Goal: Find specific page/section

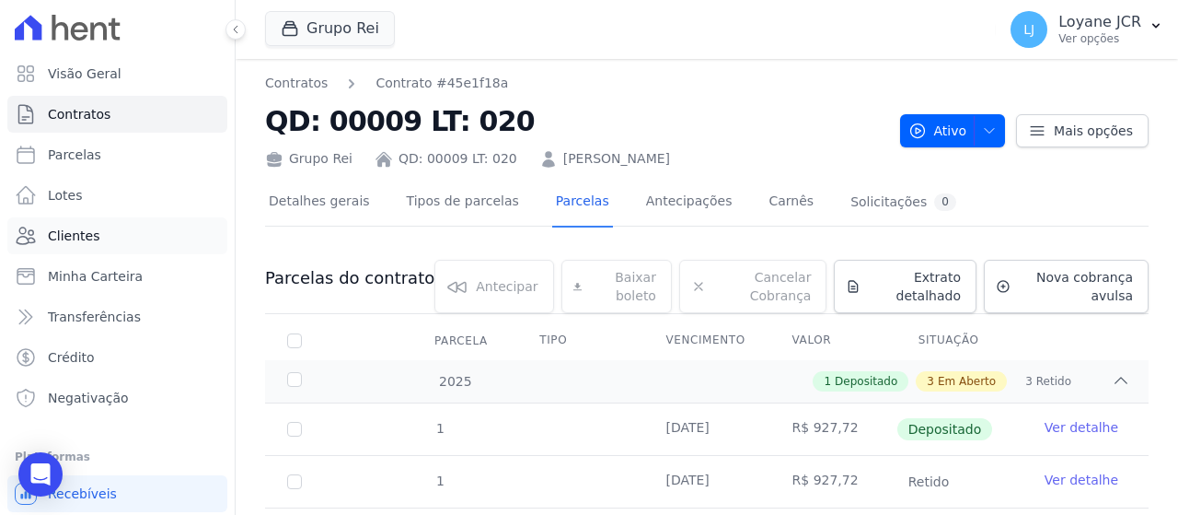
click at [153, 239] on link "Clientes" at bounding box center [117, 235] width 220 height 37
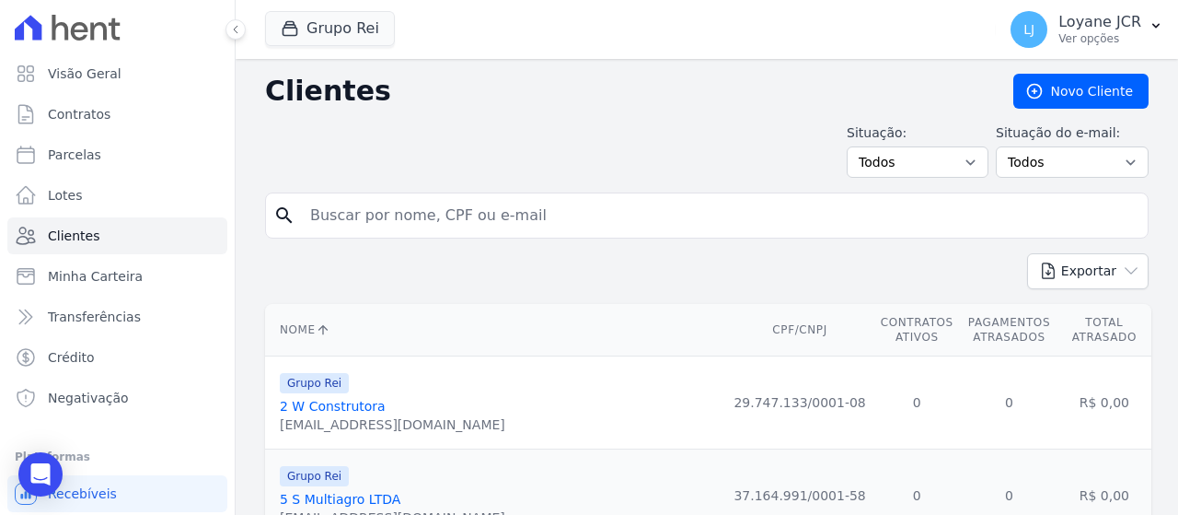
click at [403, 218] on input "search" at bounding box center [719, 215] width 841 height 37
type input "[PERSON_NAME]"
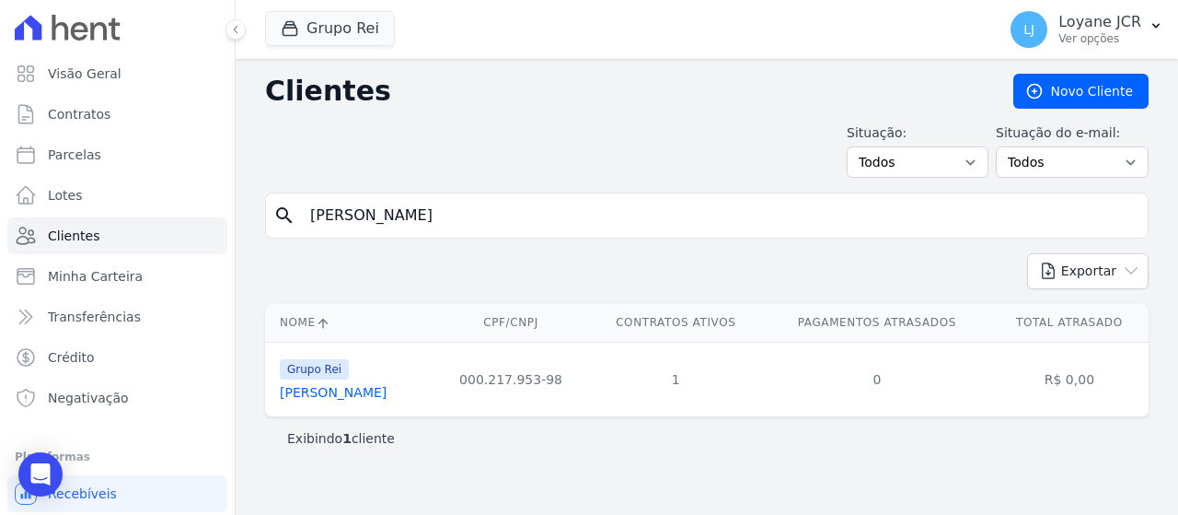
click at [387, 397] on link "[PERSON_NAME]" at bounding box center [333, 392] width 107 height 15
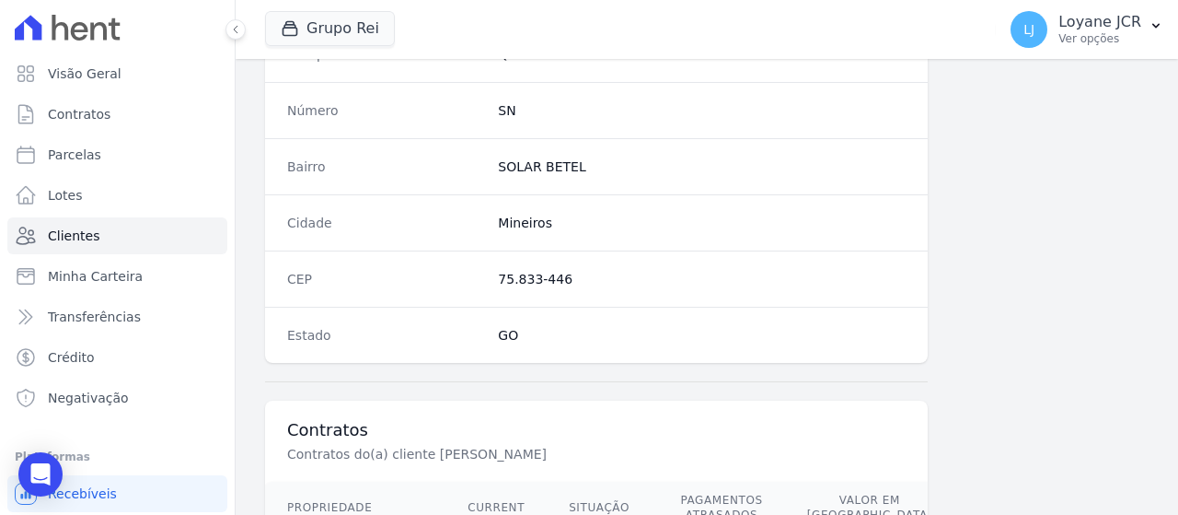
scroll to position [1298, 0]
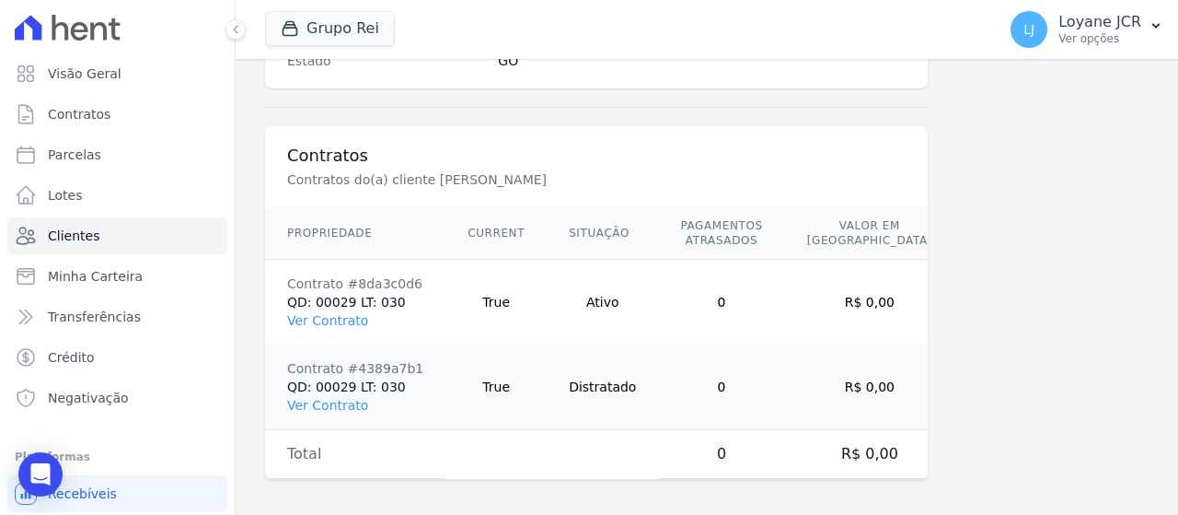
click at [350, 321] on td "Contrato #8da3c0d6 QD: 00029 LT: 030 Ver Contrato" at bounding box center [355, 303] width 180 height 86
click at [324, 318] on link "Ver Contrato" at bounding box center [327, 320] width 81 height 15
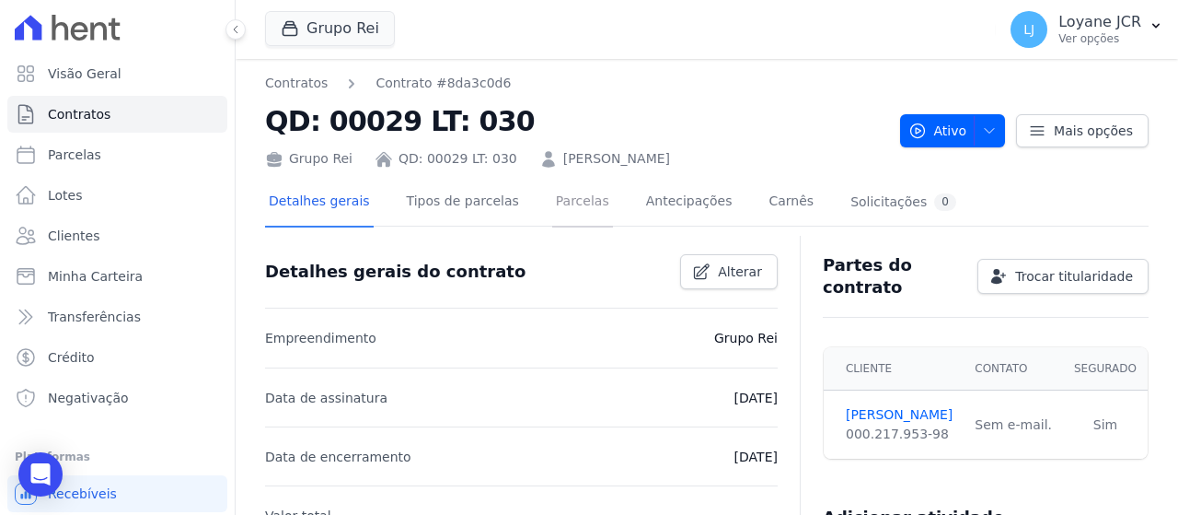
click at [552, 202] on link "Parcelas" at bounding box center [582, 203] width 61 height 49
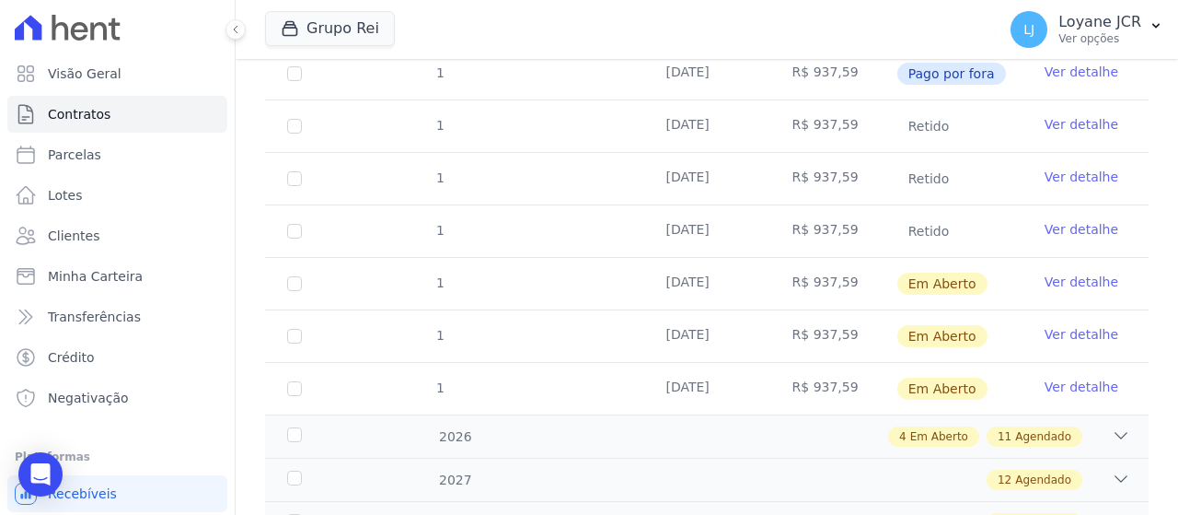
scroll to position [368, 0]
